Goal: Transaction & Acquisition: Purchase product/service

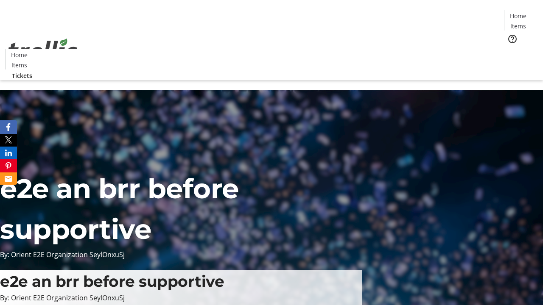
click at [511, 49] on span "Tickets" at bounding box center [521, 53] width 20 height 9
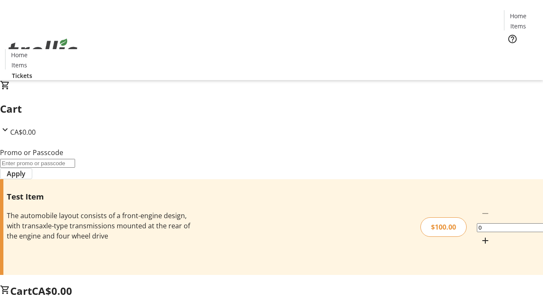
click at [480, 236] on mat-icon "Increment by one" at bounding box center [485, 241] width 10 height 10
type input "1"
type input "PERCENT"
